Goal: Information Seeking & Learning: Learn about a topic

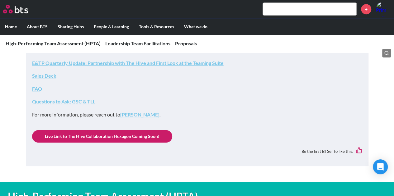
scroll to position [187, 0]
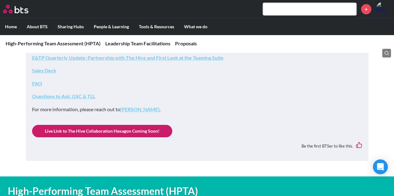
click at [121, 131] on link "Live Link to The Hive Collaboration Hexagon Coming Soon!" at bounding box center [102, 131] width 140 height 12
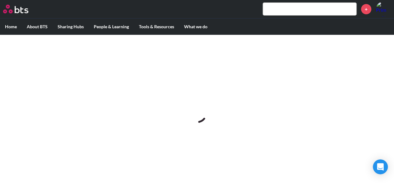
scroll to position [0, 0]
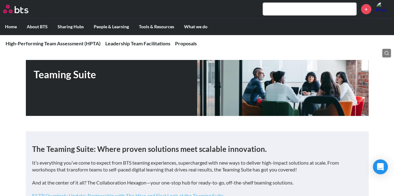
scroll to position [166, 0]
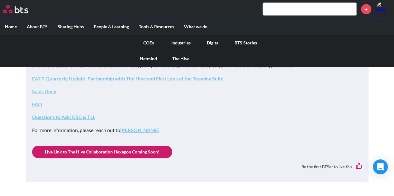
click at [181, 58] on link "The Hive" at bounding box center [181, 59] width 32 height 16
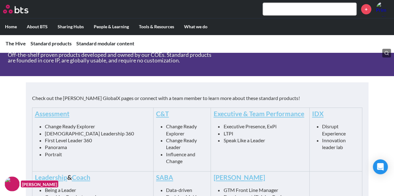
scroll to position [270, 0]
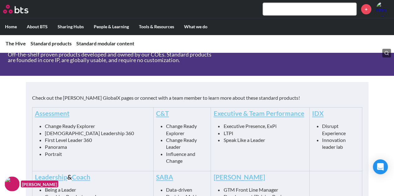
click at [156, 114] on link "C&T" at bounding box center [162, 114] width 13 height 8
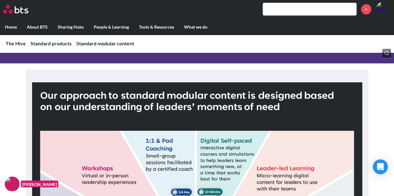
scroll to position [581, 0]
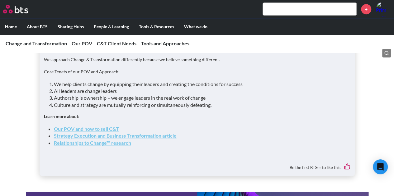
scroll to position [228, 0]
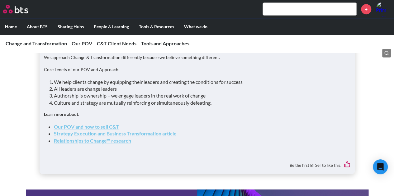
click at [90, 126] on link "Our POV and how to sell C&T" at bounding box center [86, 127] width 65 height 6
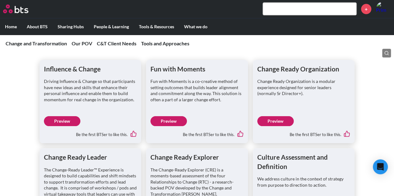
scroll to position [747, 0]
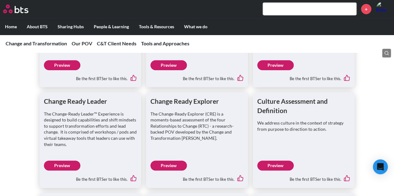
click at [63, 165] on link "Preview" at bounding box center [62, 166] width 36 height 10
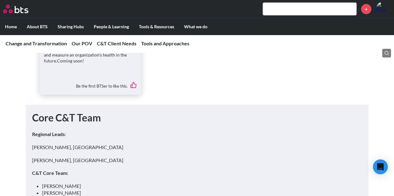
scroll to position [1017, 0]
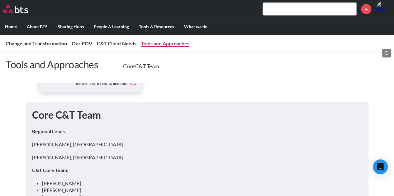
click at [177, 46] on link "Tools and Approaches" at bounding box center [165, 43] width 48 height 6
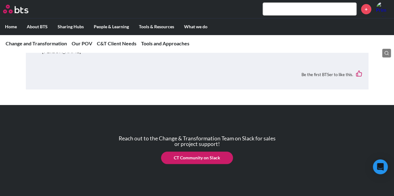
scroll to position [1316, 0]
